Goal: Transaction & Acquisition: Purchase product/service

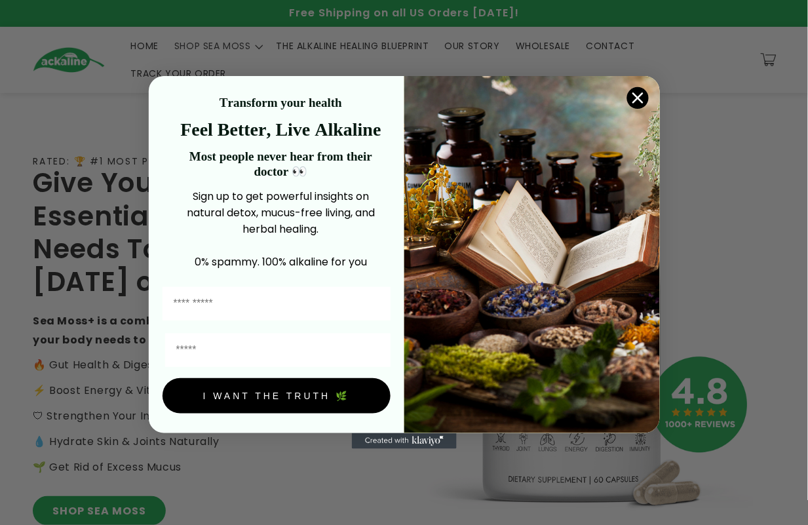
click at [634, 100] on circle "Close dialog" at bounding box center [637, 98] width 22 height 22
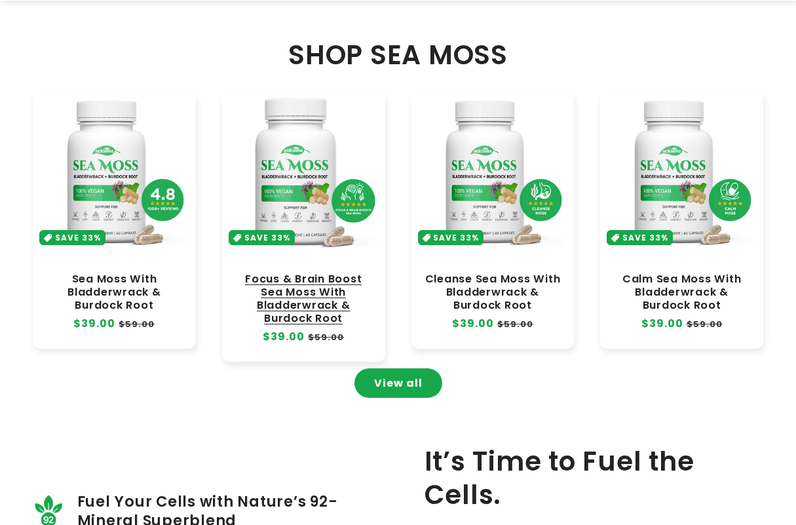
scroll to position [655, 0]
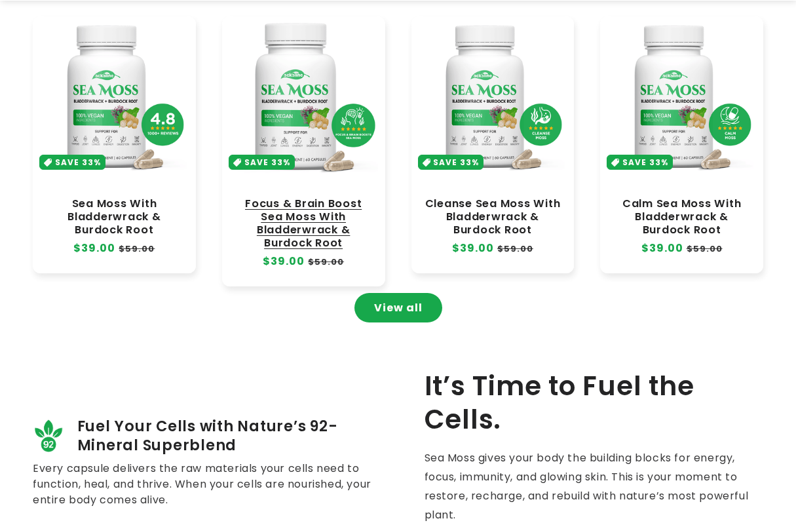
click at [315, 227] on link "Focus & Brain Boost Sea Moss With Bladderwrack & Burdock Root" at bounding box center [303, 223] width 137 height 53
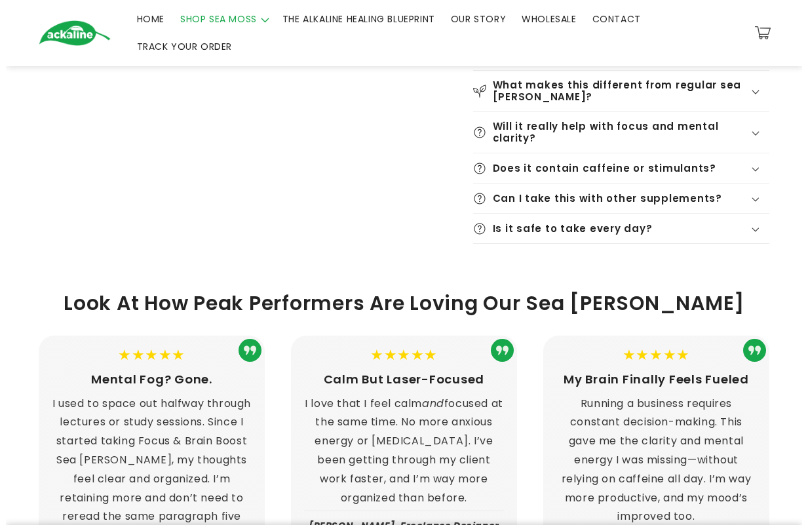
scroll to position [491, 0]
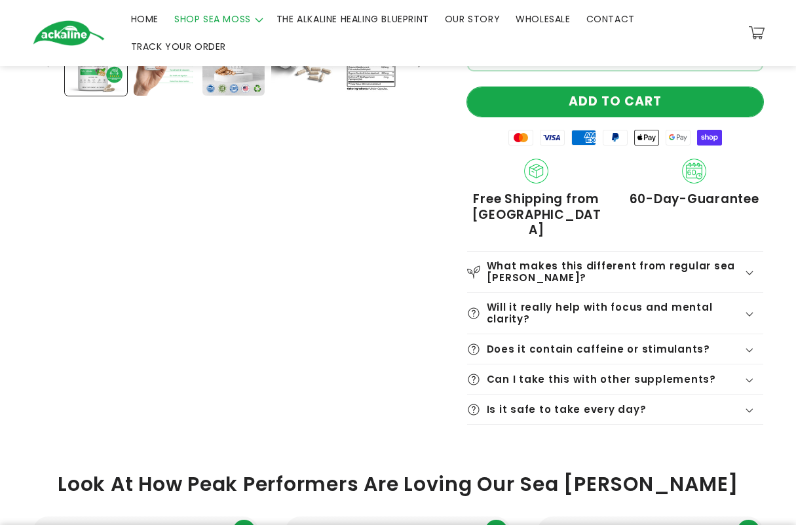
click at [580, 90] on button "ADD TO CART" at bounding box center [615, 101] width 296 height 29
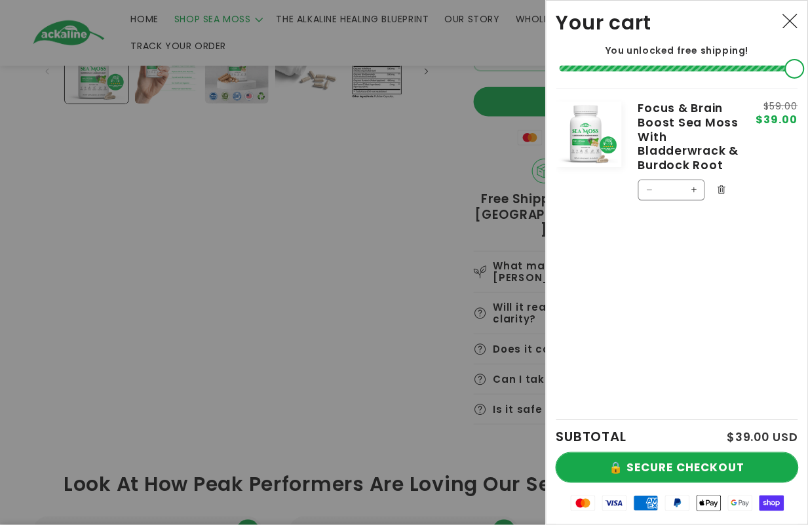
click at [725, 457] on button "🔒 SECURE CHECKOUT" at bounding box center [677, 467] width 242 height 29
